Goal: Complete application form

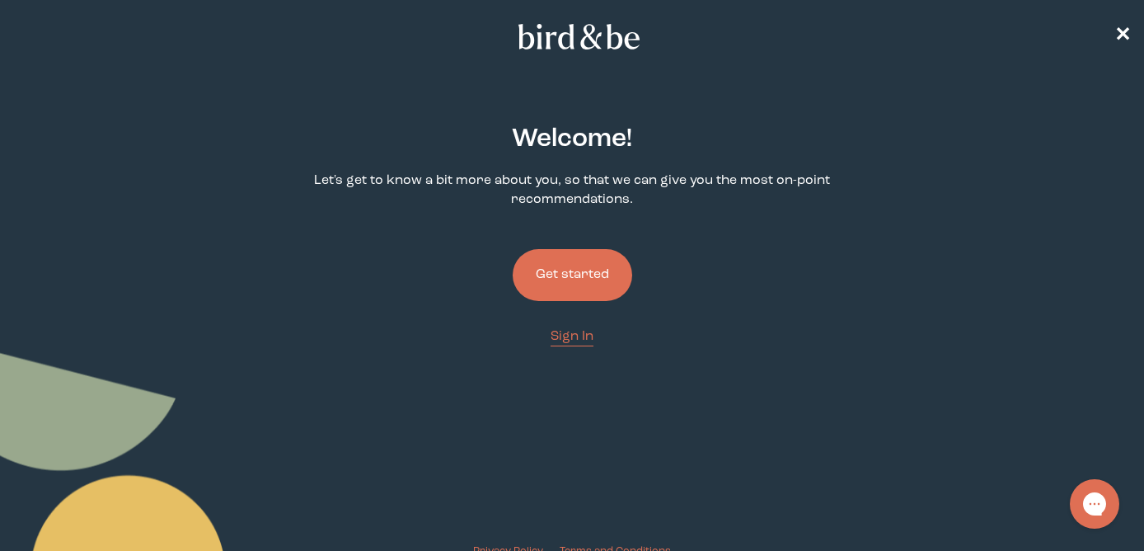
click at [565, 269] on button "Get started" at bounding box center [573, 275] width 120 height 52
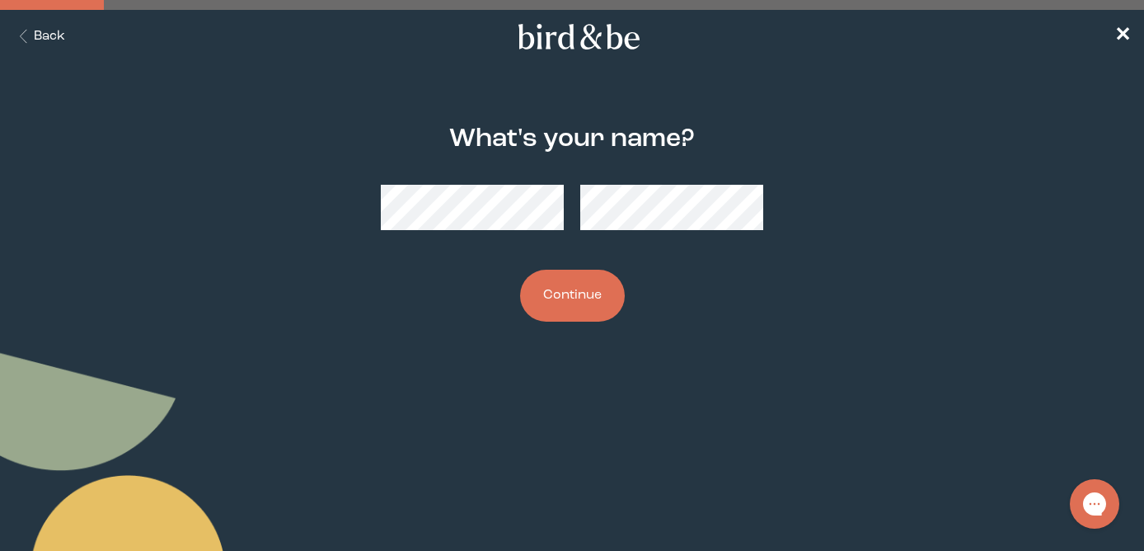
click at [520, 270] on button "Continue" at bounding box center [572, 296] width 105 height 52
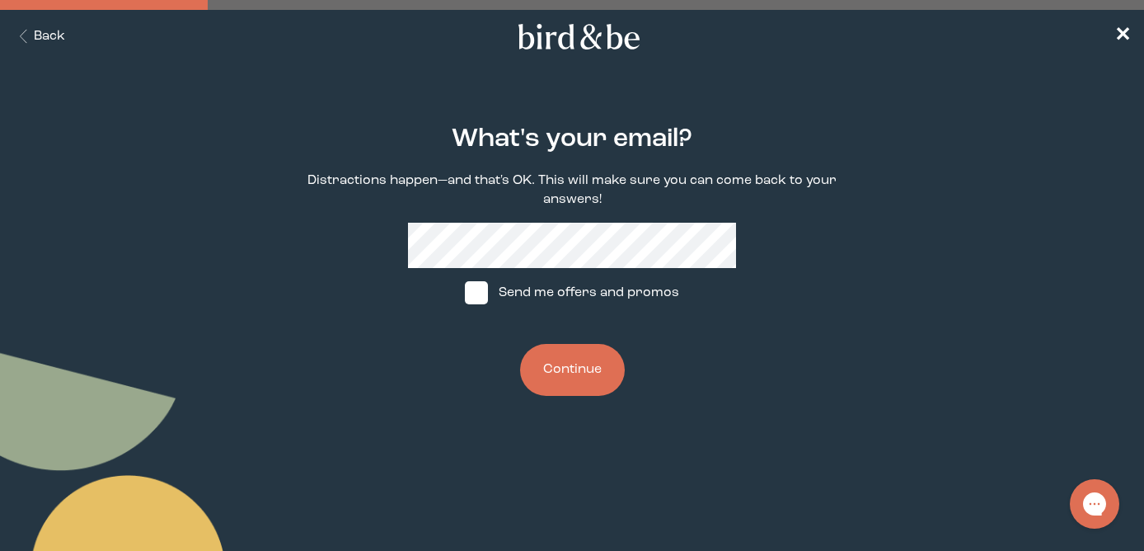
click at [36, 35] on button "Back" at bounding box center [39, 36] width 52 height 19
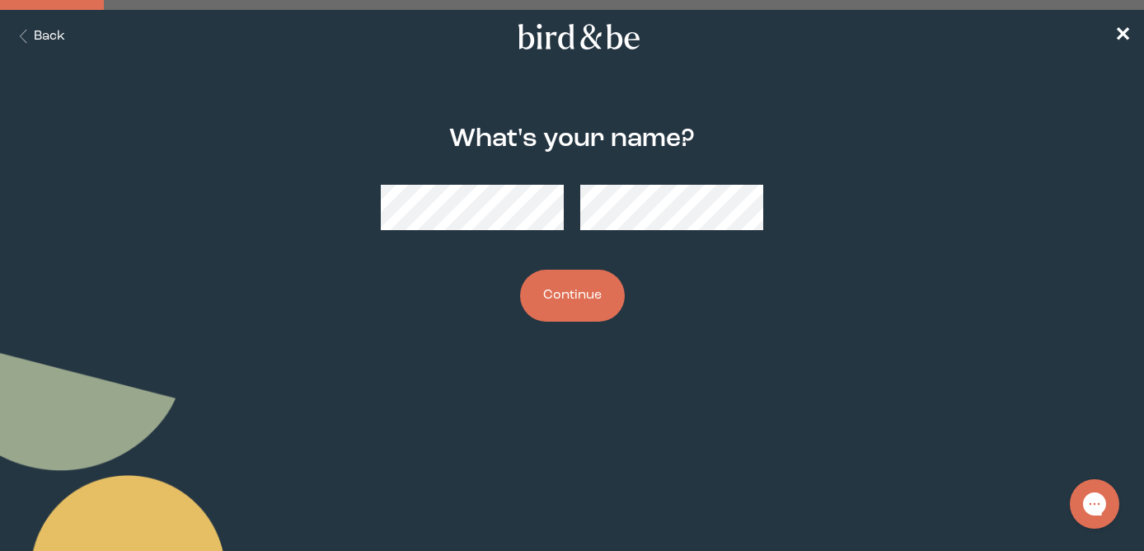
click at [37, 35] on button "Back" at bounding box center [39, 36] width 52 height 19
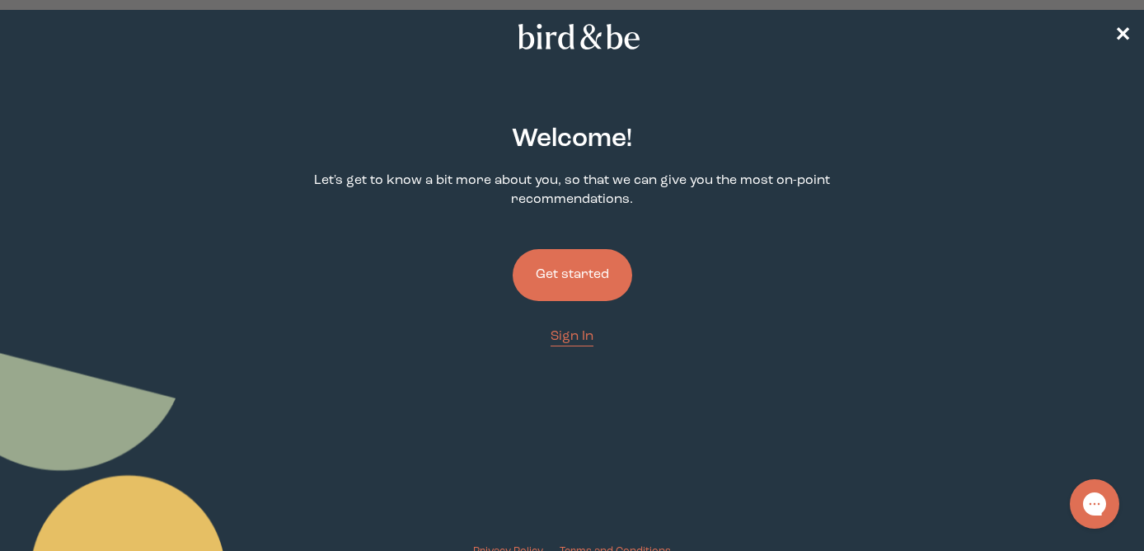
click at [37, 35] on nav "✕" at bounding box center [572, 36] width 1144 height 53
click at [1123, 31] on span "✕" at bounding box center [1122, 37] width 16 height 20
